Goal: Task Accomplishment & Management: Complete application form

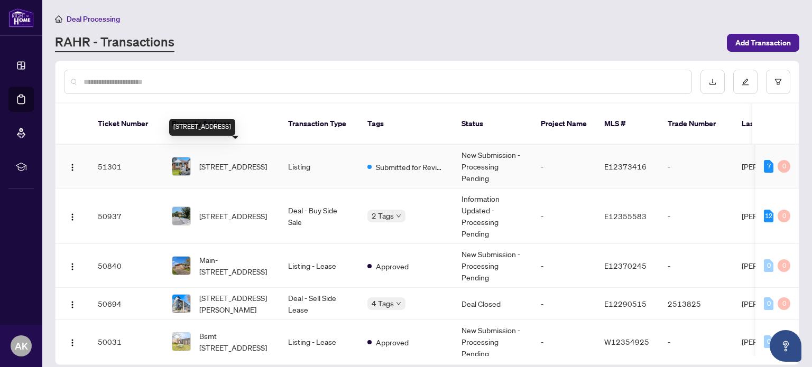
click at [216, 161] on span "[STREET_ADDRESS]" at bounding box center [233, 167] width 68 height 12
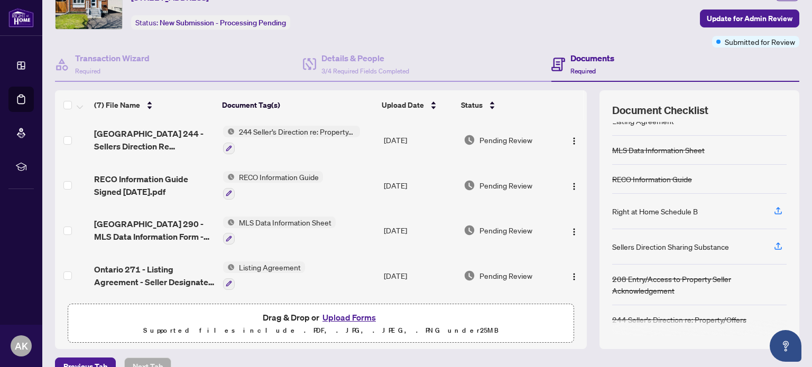
scroll to position [75, 0]
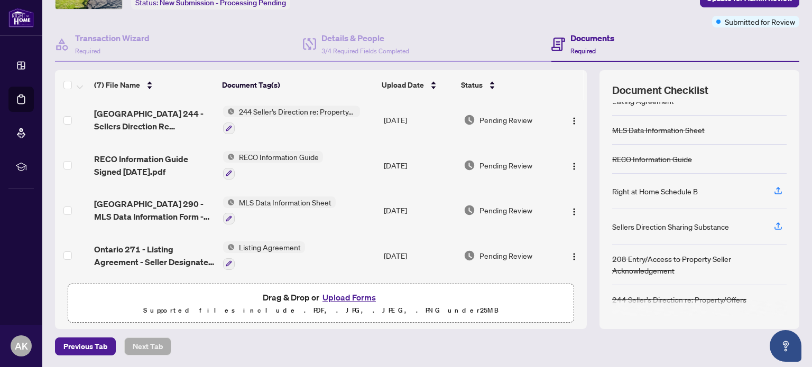
click at [347, 299] on button "Upload Forms" at bounding box center [349, 298] width 60 height 14
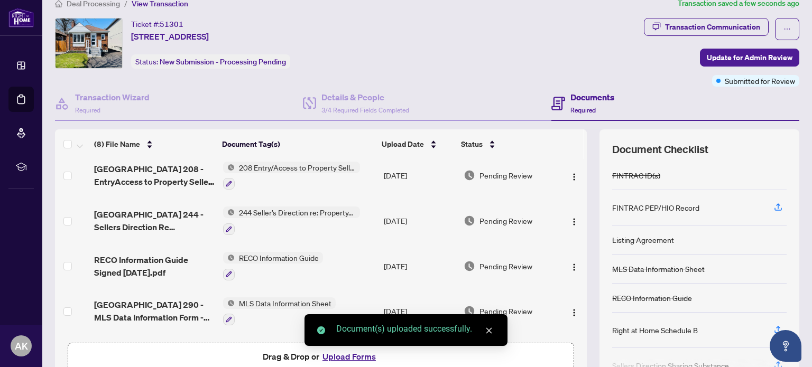
scroll to position [0, 0]
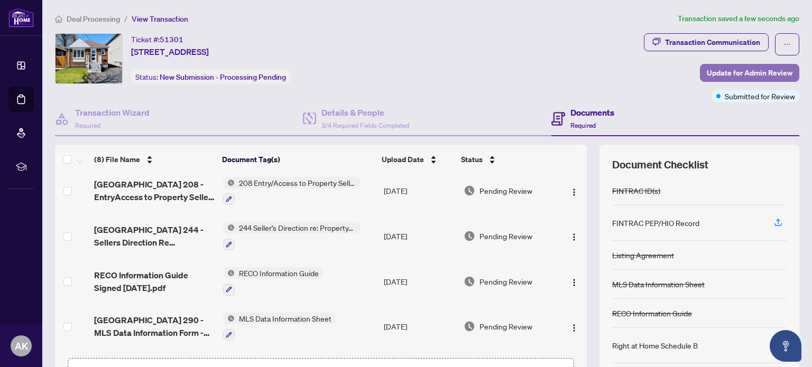
click at [718, 72] on span "Update for Admin Review" at bounding box center [750, 72] width 86 height 17
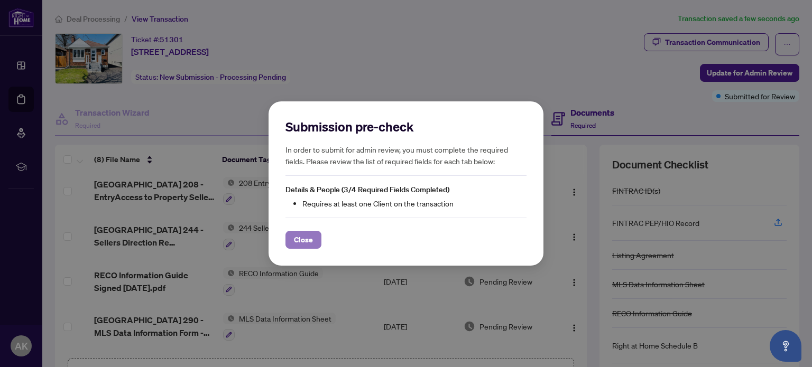
click at [297, 241] on span "Close" at bounding box center [303, 240] width 19 height 17
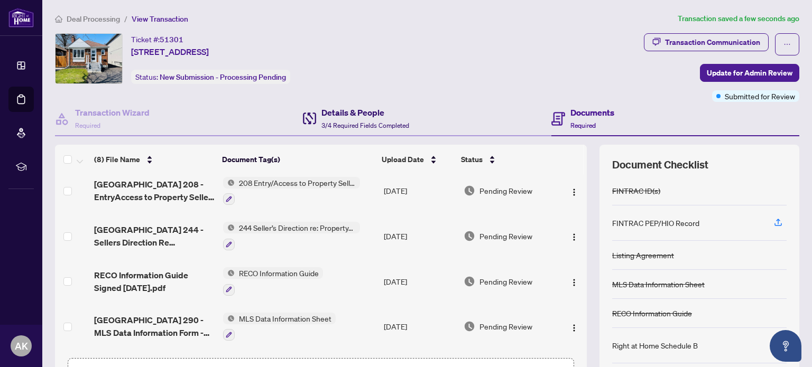
click at [347, 115] on h4 "Details & People" at bounding box center [365, 112] width 88 height 13
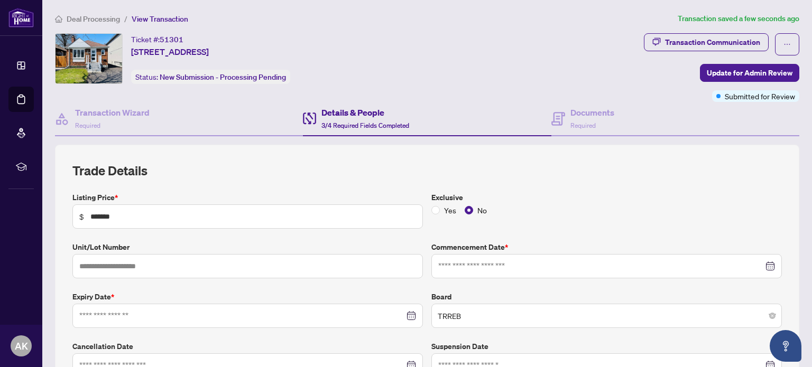
type input "**********"
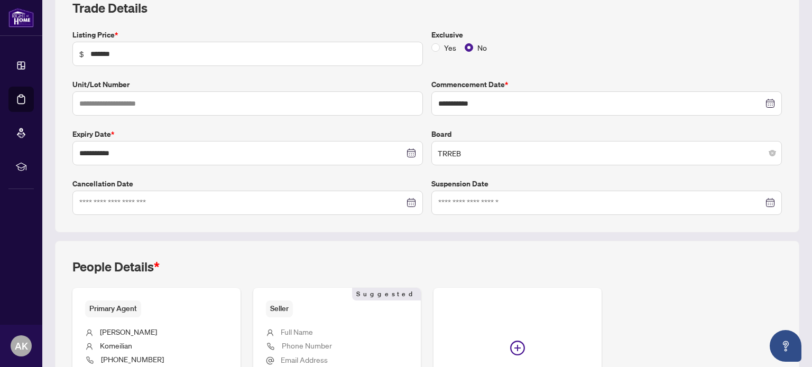
scroll to position [176, 0]
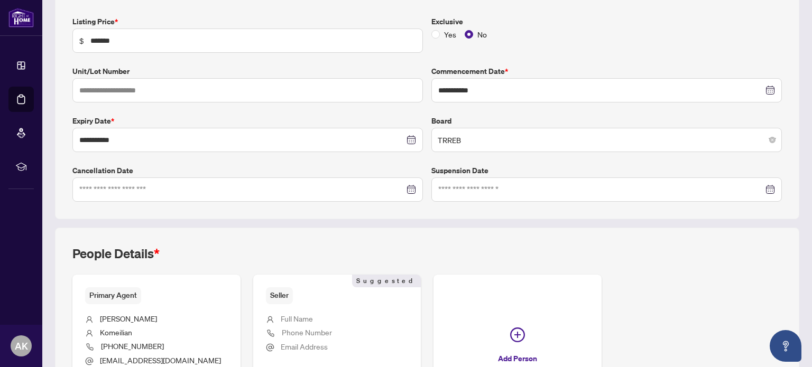
click at [410, 191] on div at bounding box center [247, 190] width 337 height 12
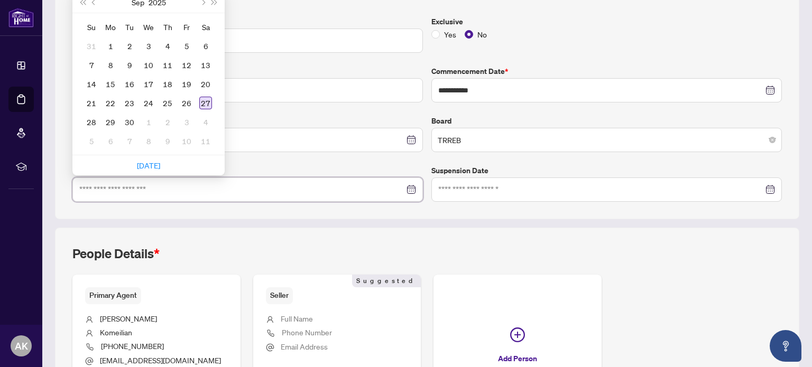
type input "**********"
click at [208, 103] on div "27" at bounding box center [205, 103] width 13 height 13
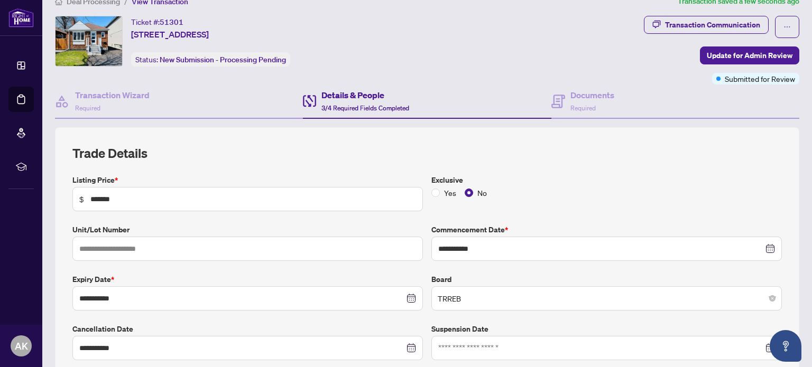
scroll to position [0, 0]
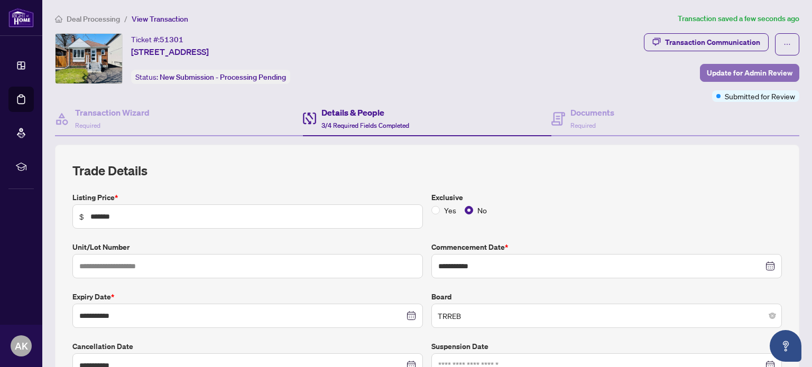
click at [720, 76] on span "Update for Admin Review" at bounding box center [750, 72] width 86 height 17
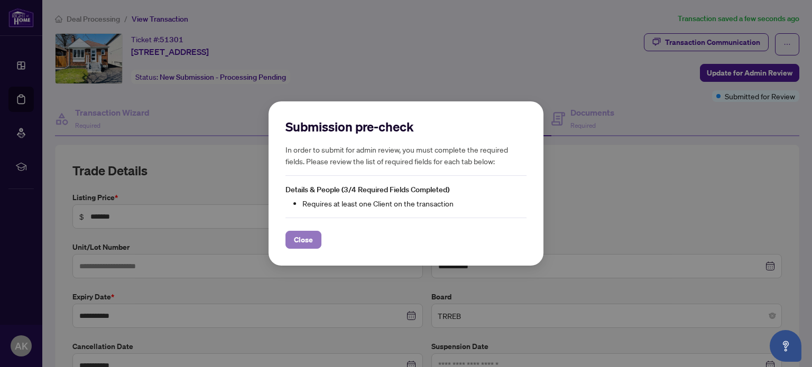
click at [314, 242] on button "Close" at bounding box center [303, 240] width 36 height 18
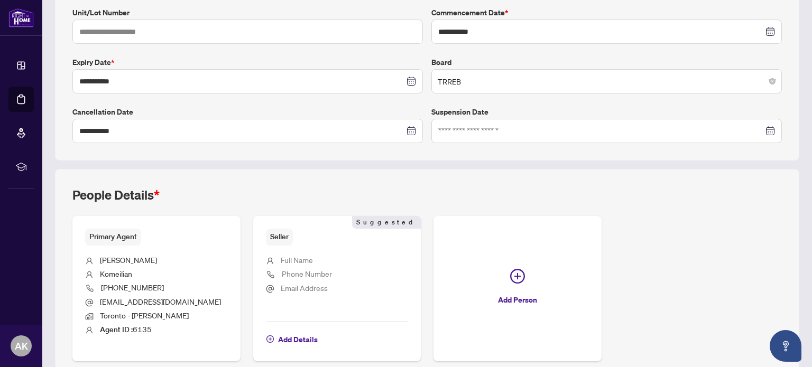
scroll to position [264, 0]
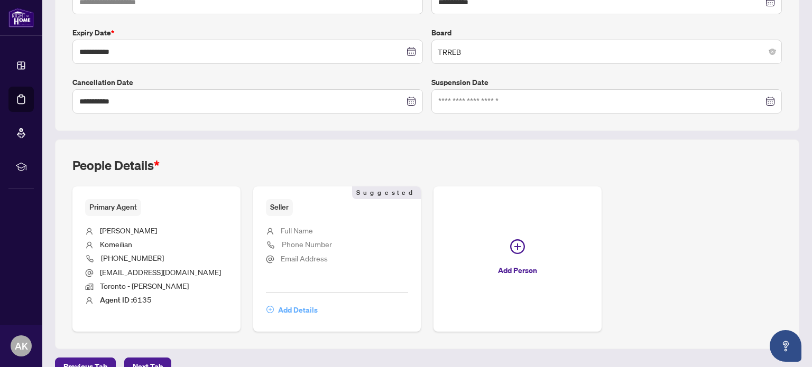
click at [302, 308] on span "Add Details" at bounding box center [298, 310] width 40 height 17
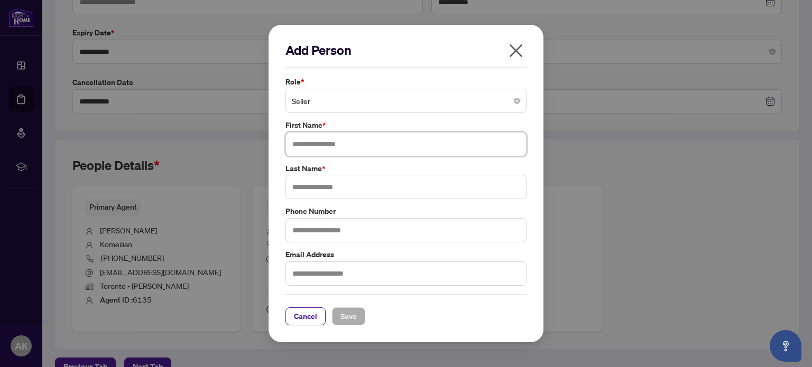
click at [356, 143] on input "text" at bounding box center [405, 144] width 241 height 24
type input "*****"
type input "**********"
click at [347, 314] on span "Save" at bounding box center [348, 316] width 16 height 17
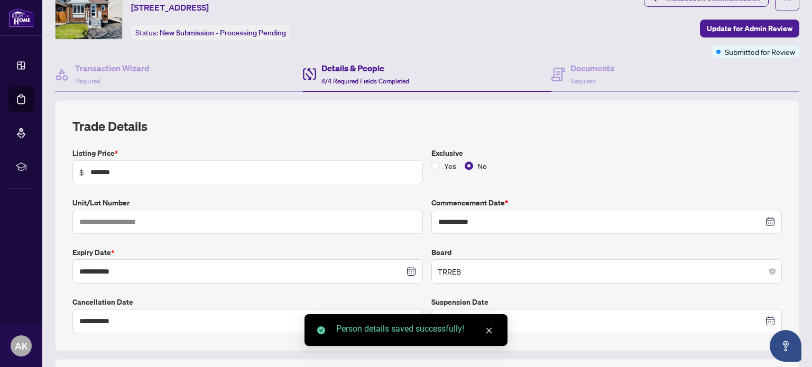
scroll to position [0, 0]
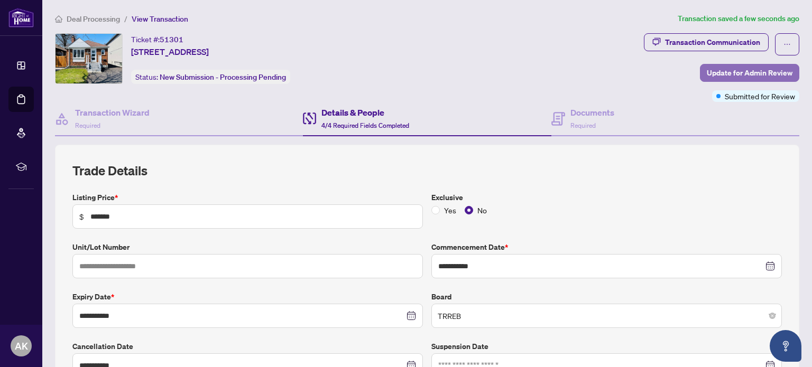
click at [713, 70] on span "Update for Admin Review" at bounding box center [750, 72] width 86 height 17
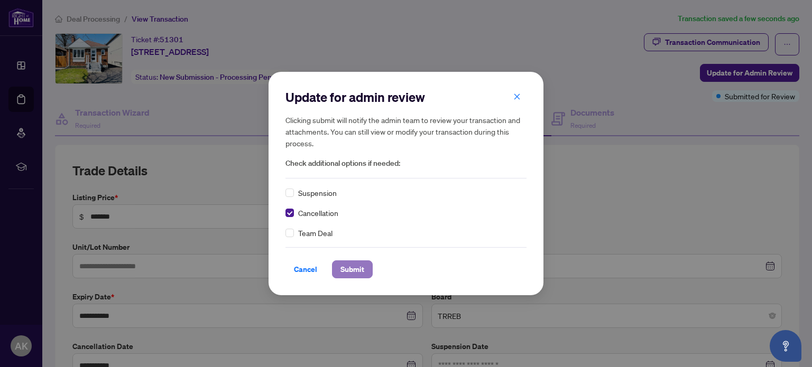
click at [349, 265] on span "Submit" at bounding box center [352, 269] width 24 height 17
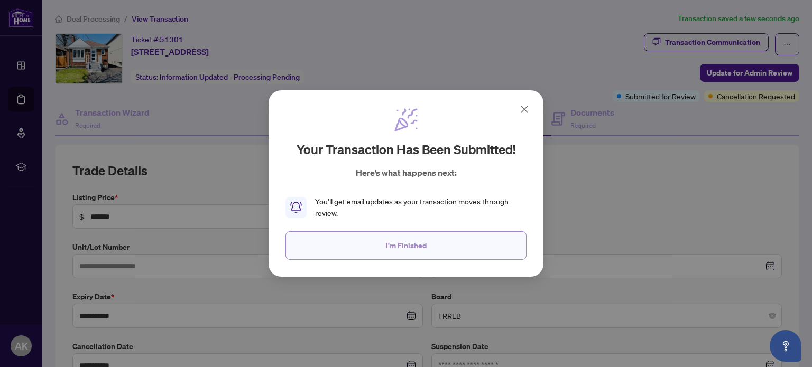
click at [377, 249] on button "I'm Finished" at bounding box center [405, 246] width 241 height 29
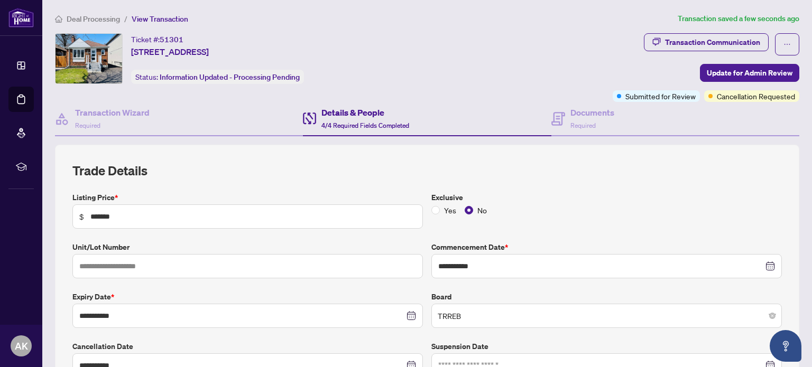
click at [89, 20] on span "Deal Processing" at bounding box center [93, 19] width 53 height 10
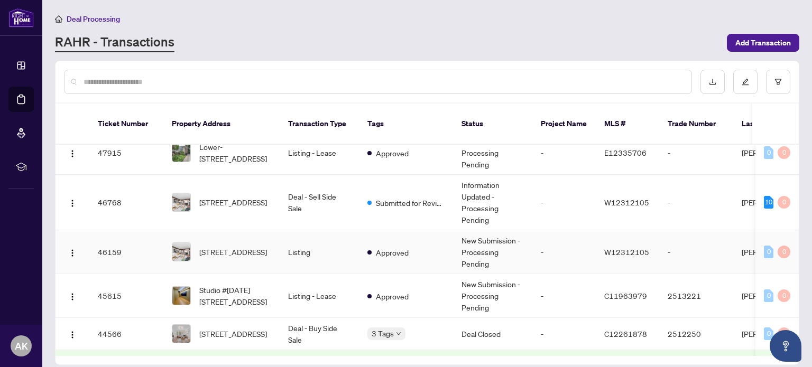
scroll to position [616, 0]
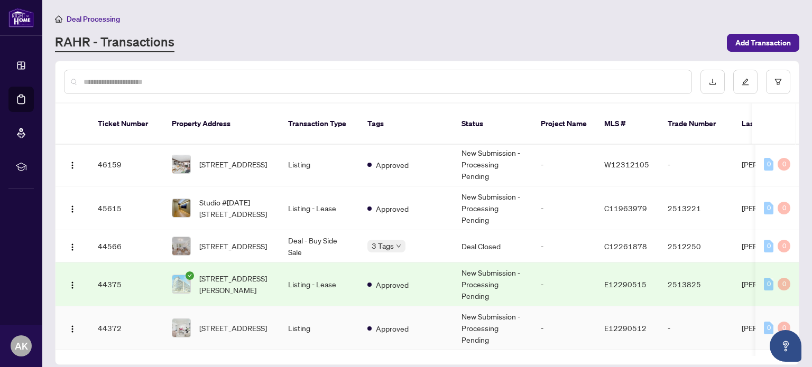
click at [245, 322] on span "[STREET_ADDRESS]" at bounding box center [233, 328] width 68 height 12
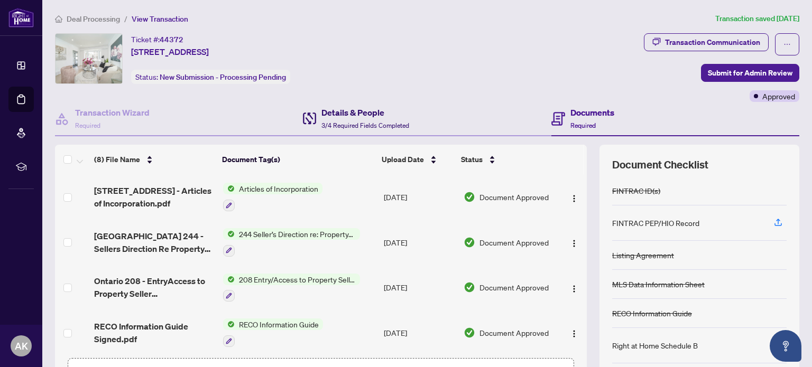
click at [358, 127] on span "3/4 Required Fields Completed" at bounding box center [365, 126] width 88 height 8
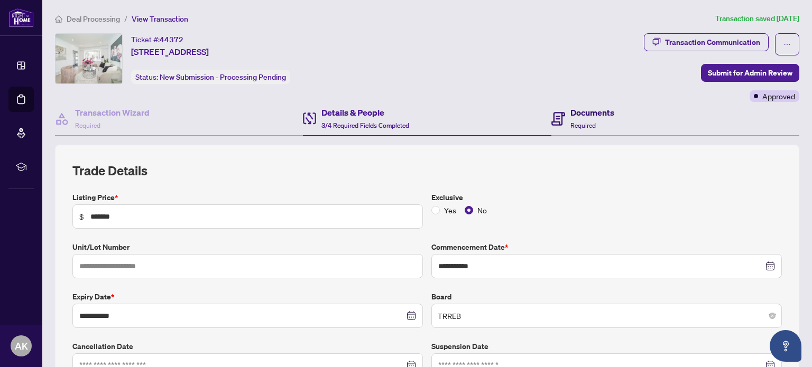
click at [596, 124] on div "Documents Required" at bounding box center [592, 118] width 44 height 25
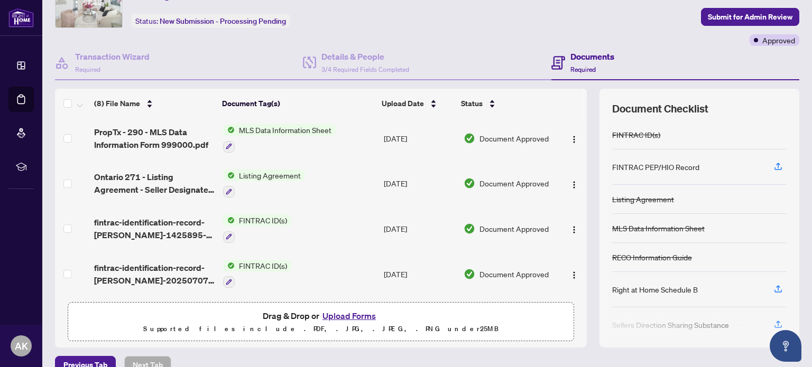
scroll to position [75, 0]
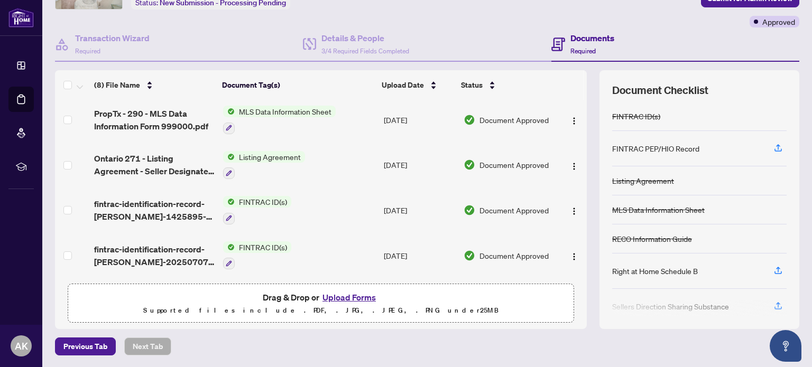
click at [345, 296] on button "Upload Forms" at bounding box center [349, 298] width 60 height 14
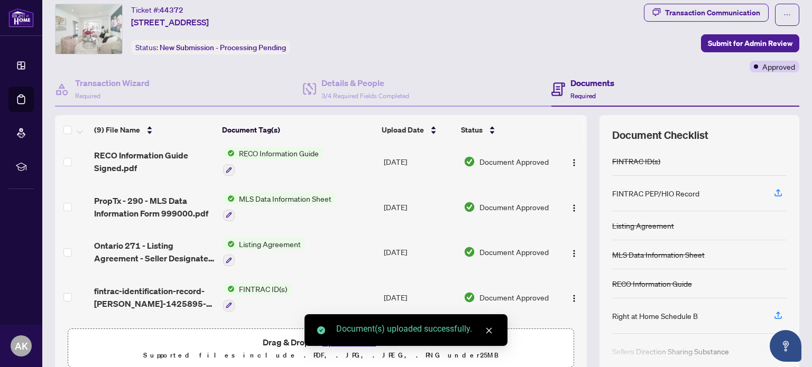
scroll to position [0, 0]
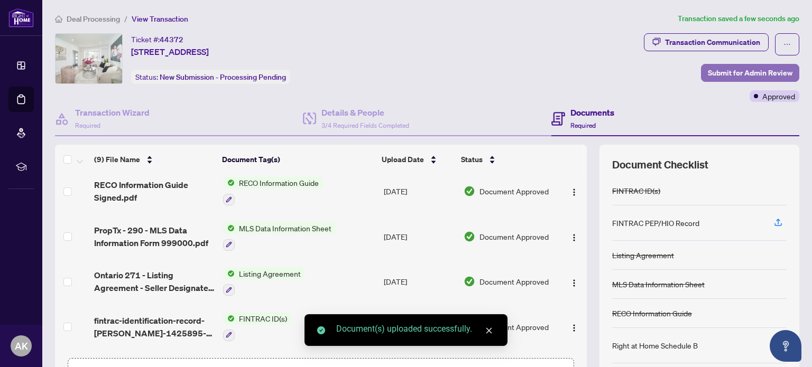
click at [711, 72] on span "Submit for Admin Review" at bounding box center [750, 72] width 85 height 17
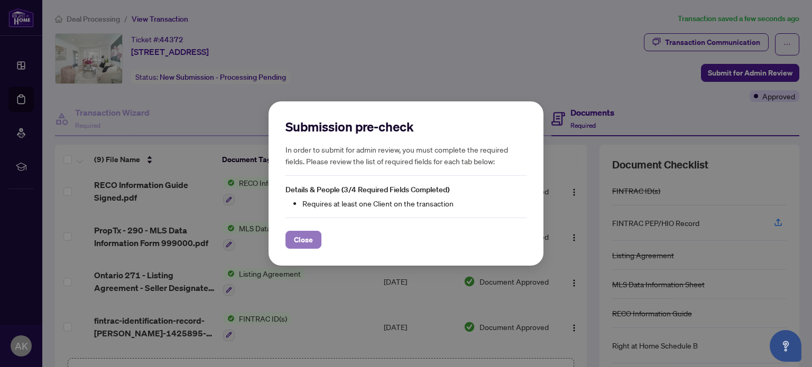
click at [299, 243] on span "Close" at bounding box center [303, 240] width 19 height 17
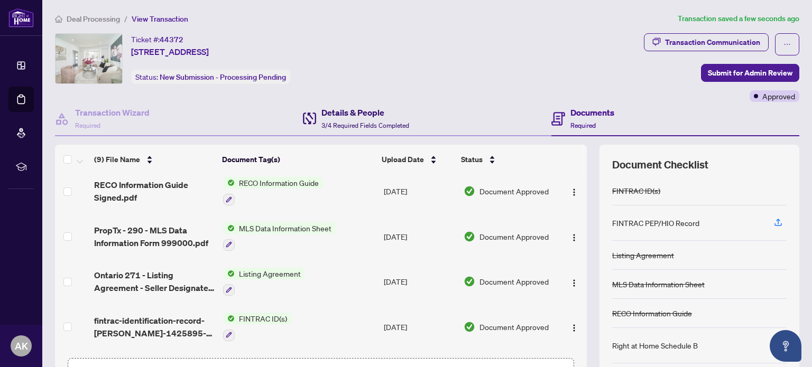
click at [356, 122] on span "3/4 Required Fields Completed" at bounding box center [365, 126] width 88 height 8
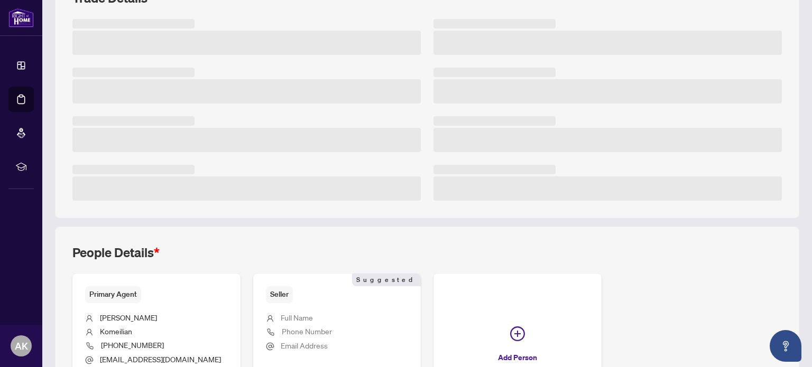
scroll to position [264, 0]
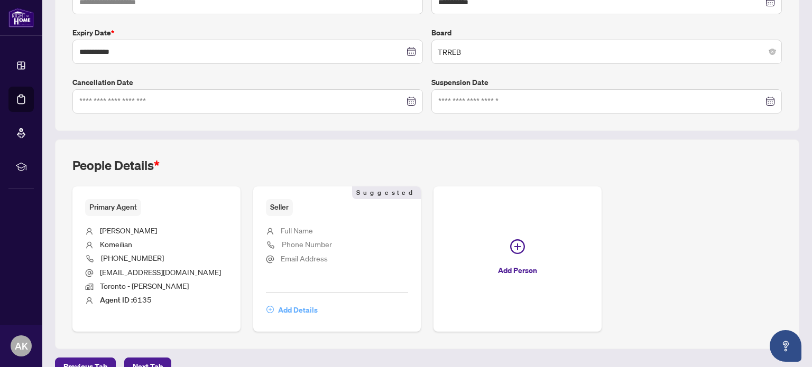
click at [303, 304] on span "Add Details" at bounding box center [298, 310] width 40 height 17
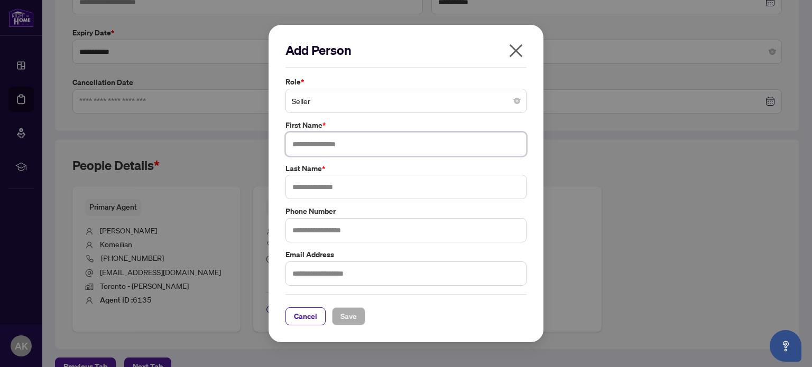
click at [327, 139] on input "text" at bounding box center [405, 144] width 241 height 24
type input "*******"
type input "**********"
click at [340, 317] on span "Save" at bounding box center [348, 316] width 16 height 17
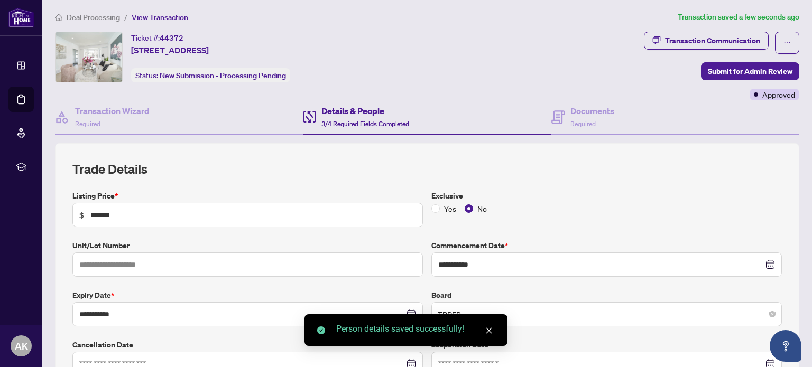
scroll to position [0, 0]
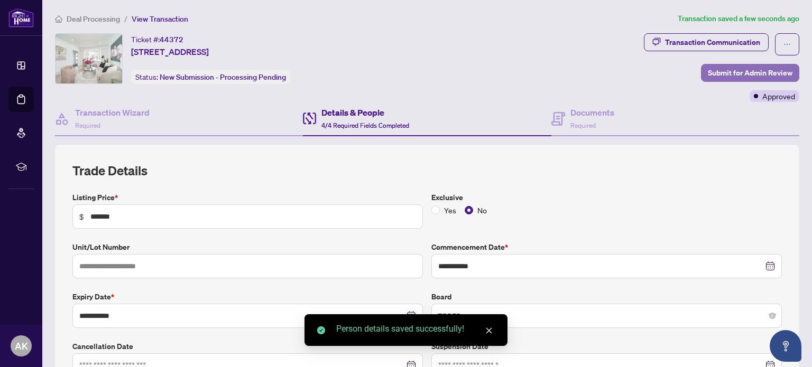
click at [736, 76] on span "Submit for Admin Review" at bounding box center [750, 72] width 85 height 17
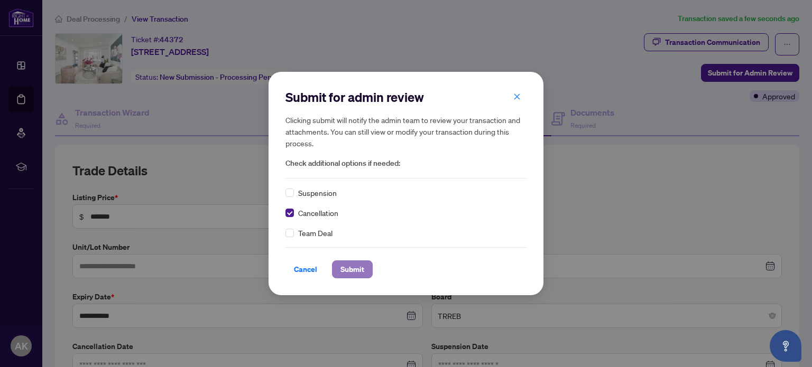
click at [346, 266] on span "Submit" at bounding box center [352, 269] width 24 height 17
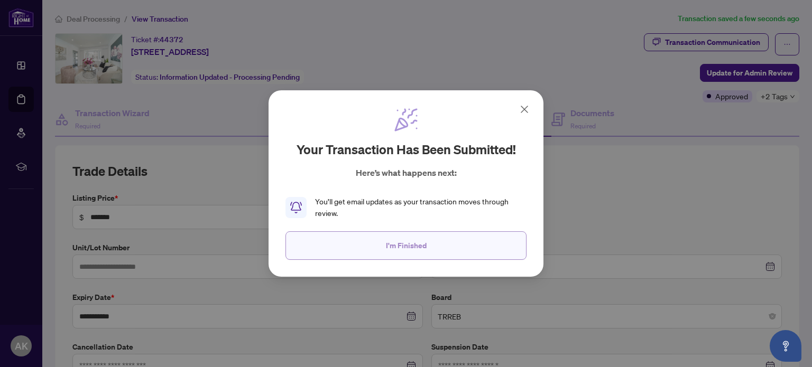
click at [376, 247] on button "I'm Finished" at bounding box center [405, 246] width 241 height 29
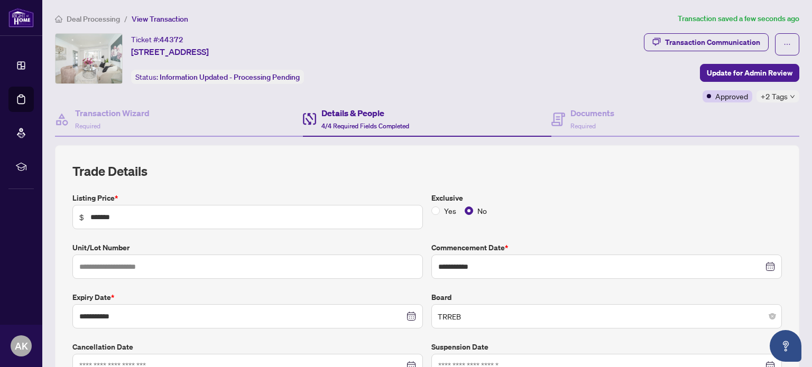
click at [110, 19] on span "Deal Processing" at bounding box center [93, 19] width 53 height 10
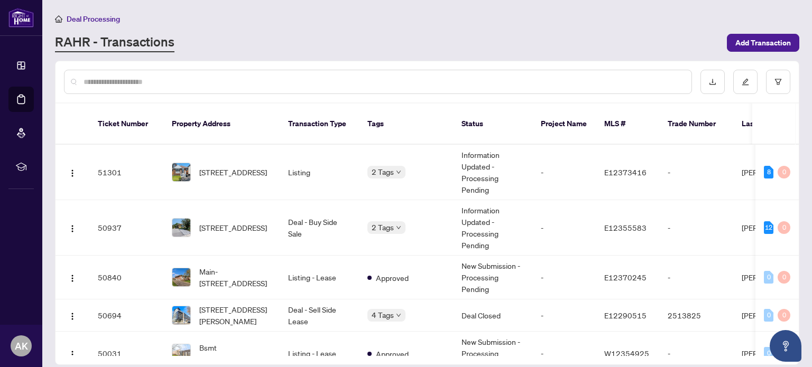
click at [212, 81] on input "text" at bounding box center [384, 82] width 600 height 12
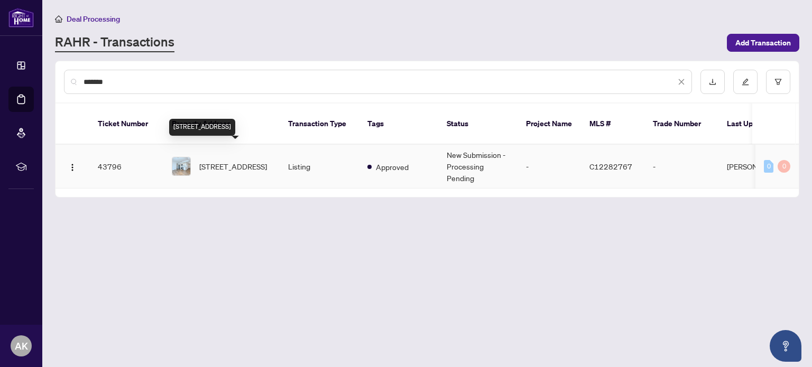
type input "*******"
click at [232, 164] on span "[STREET_ADDRESS]" at bounding box center [233, 167] width 68 height 12
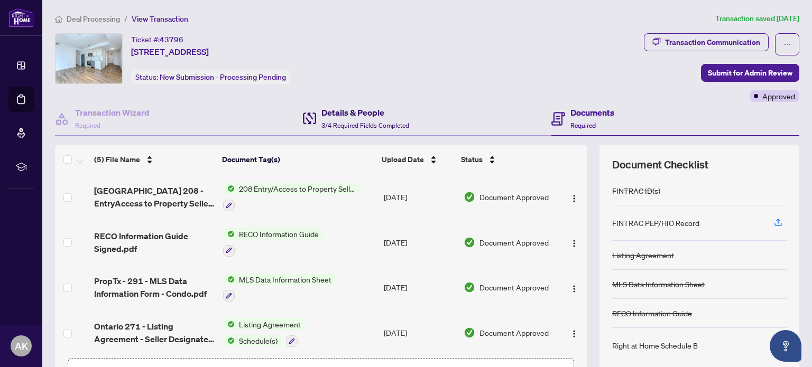
click at [362, 122] on span "3/4 Required Fields Completed" at bounding box center [365, 126] width 88 height 8
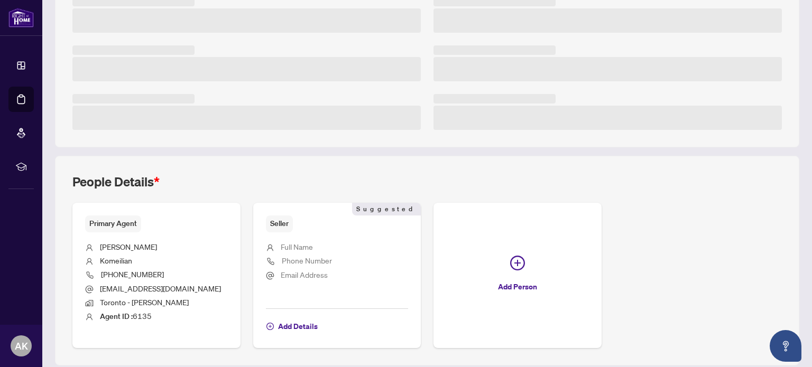
scroll to position [280, 0]
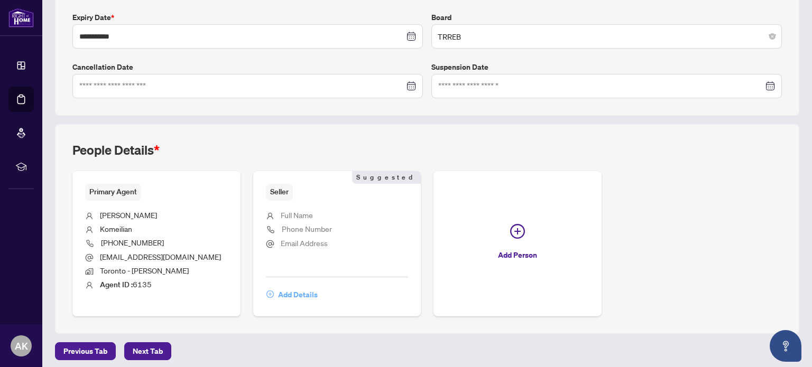
click at [294, 293] on span "Add Details" at bounding box center [298, 295] width 40 height 17
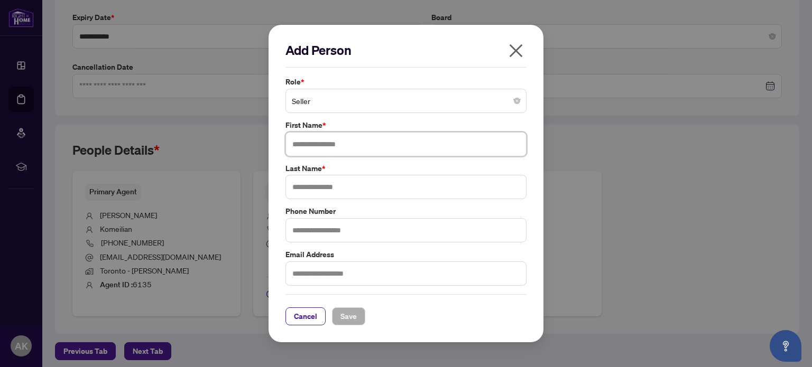
click at [321, 144] on input "text" at bounding box center [405, 144] width 241 height 24
type input "******"
type input "**********"
click at [357, 316] on button "Save" at bounding box center [348, 317] width 33 height 18
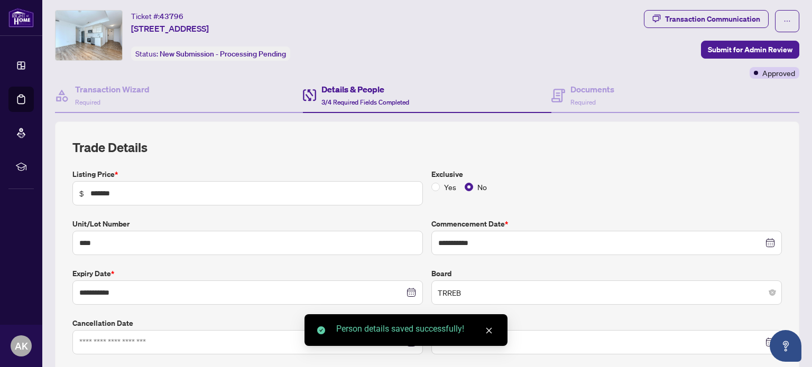
scroll to position [0, 0]
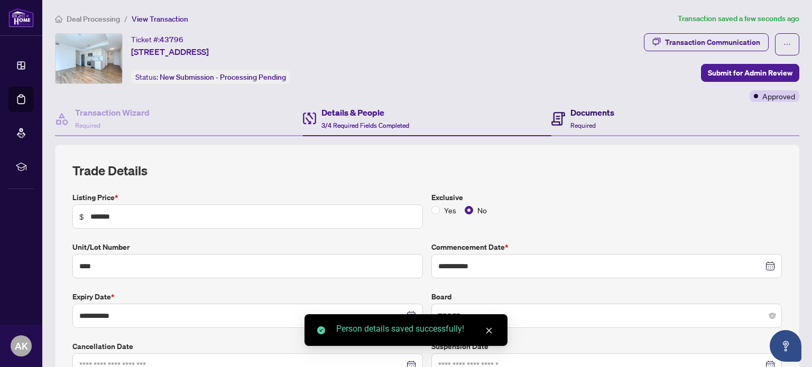
click at [580, 112] on h4 "Documents" at bounding box center [592, 112] width 44 height 13
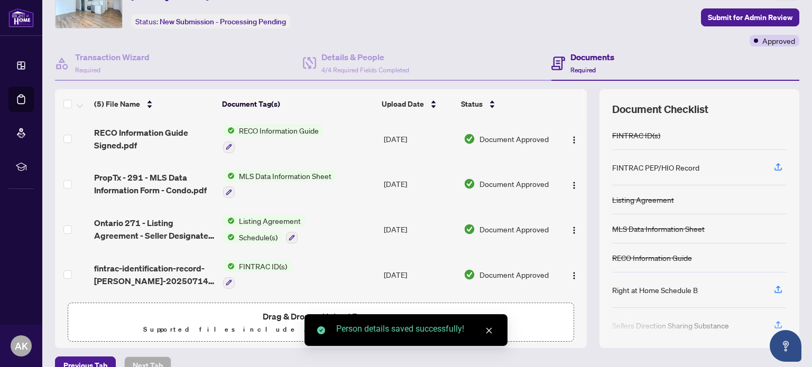
scroll to position [75, 0]
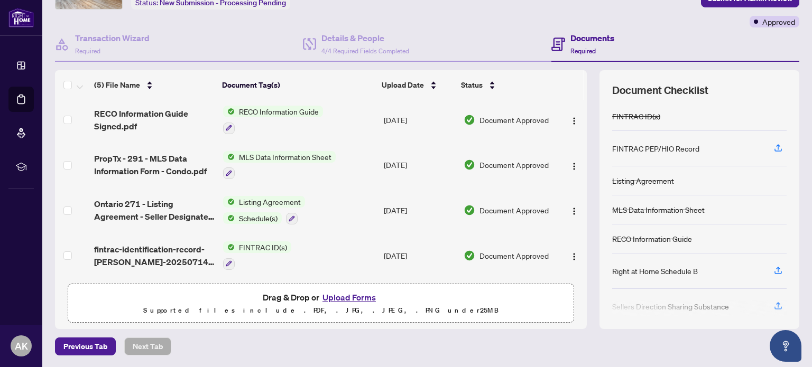
click at [351, 294] on button "Upload Forms" at bounding box center [349, 298] width 60 height 14
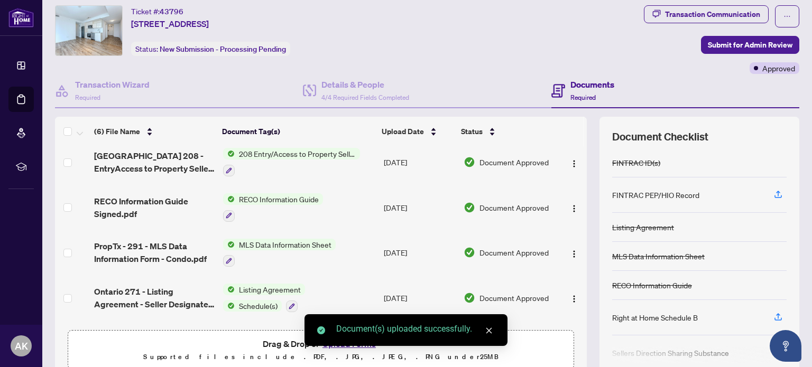
scroll to position [0, 0]
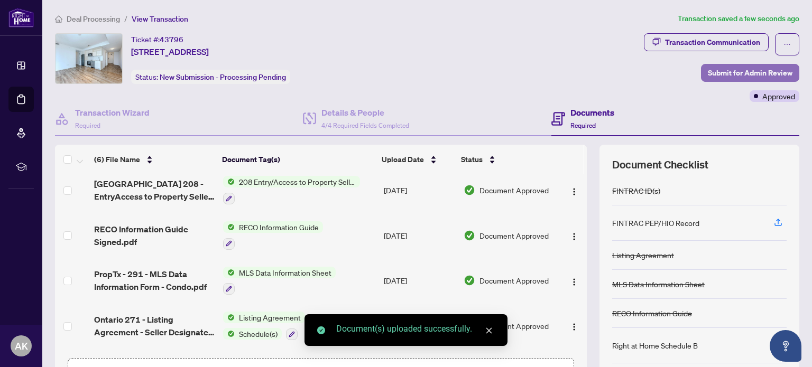
click at [742, 69] on span "Submit for Admin Review" at bounding box center [750, 72] width 85 height 17
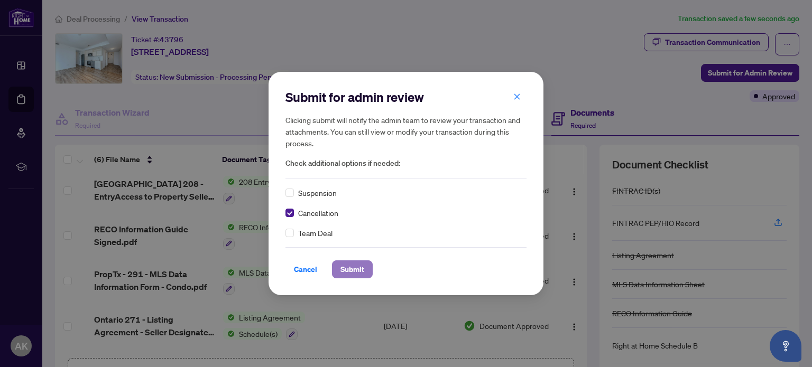
click at [358, 271] on span "Submit" at bounding box center [352, 269] width 24 height 17
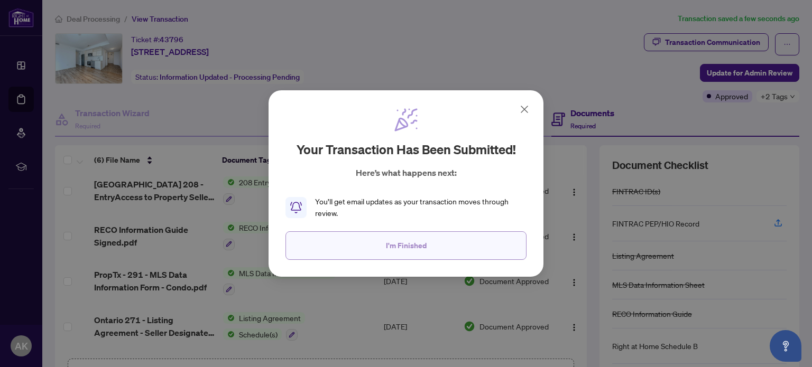
click at [409, 239] on span "I'm Finished" at bounding box center [406, 245] width 41 height 17
